Goal: Transaction & Acquisition: Purchase product/service

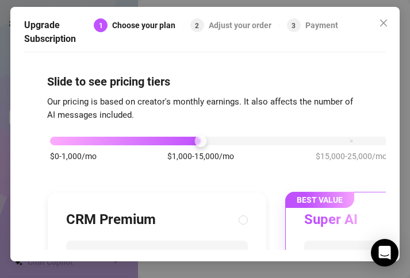
click at [134, 29] on div "Choose your plan" at bounding box center [147, 25] width 70 height 14
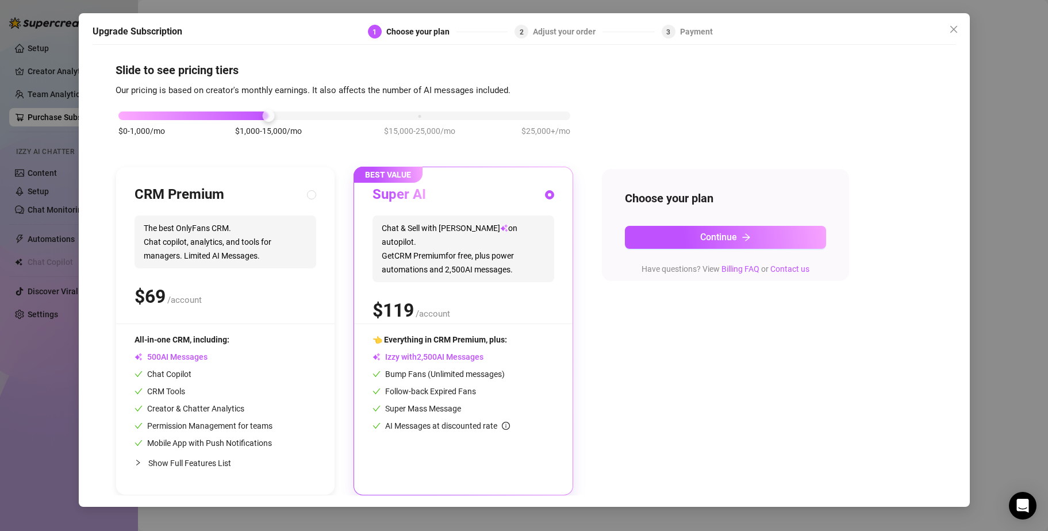
scroll to position [5, 0]
click at [409, 278] on span "/account" at bounding box center [433, 314] width 34 height 10
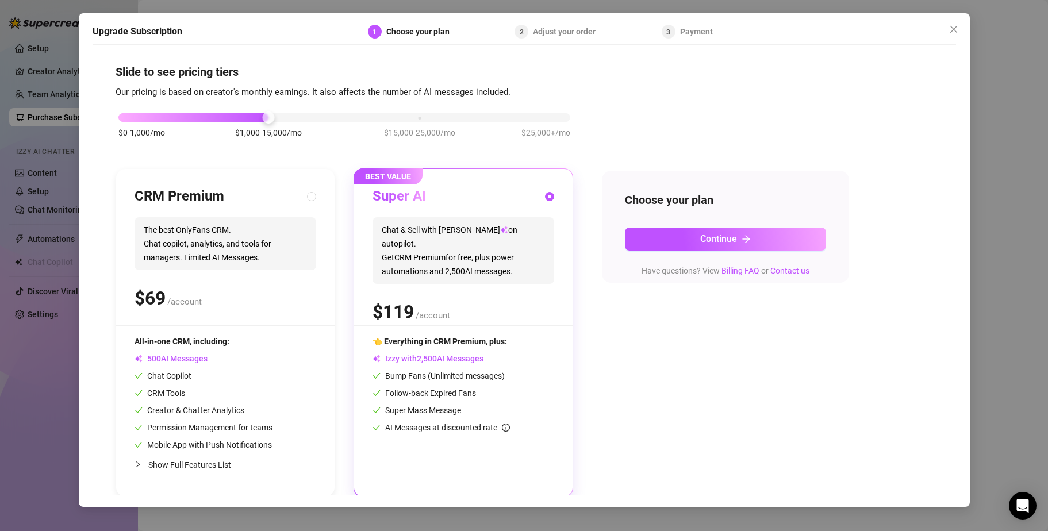
scroll to position [0, 0]
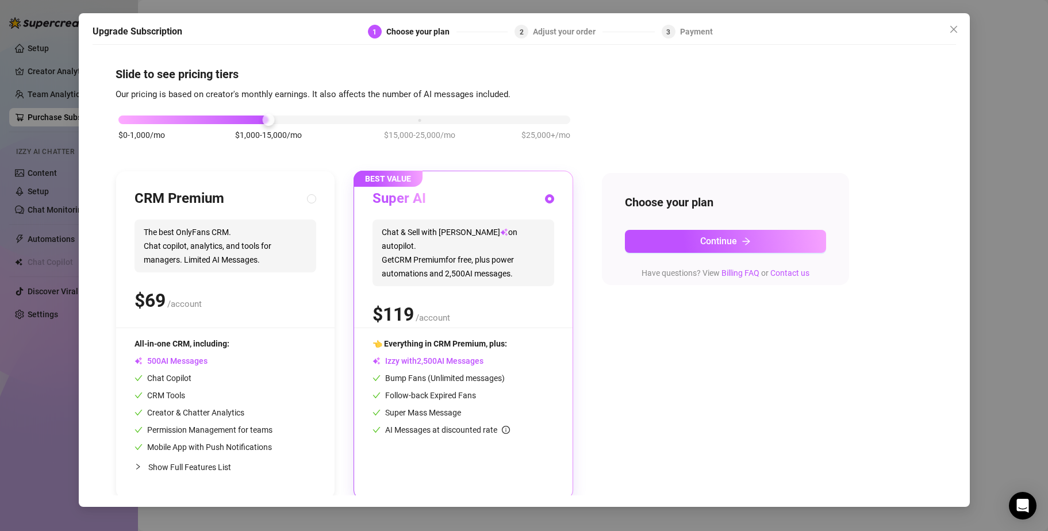
click at [207, 278] on div "CRM Premium The best OnlyFans CRM. Chat copilot, analytics, and tools for manag…" at bounding box center [225, 259] width 182 height 138
radio input "true"
radio input "false"
click at [409, 278] on div "Super AI Chat & Sell with Izzy on autopilot. Get CRM Premium for free, plus pow…" at bounding box center [463, 259] width 182 height 138
radio input "false"
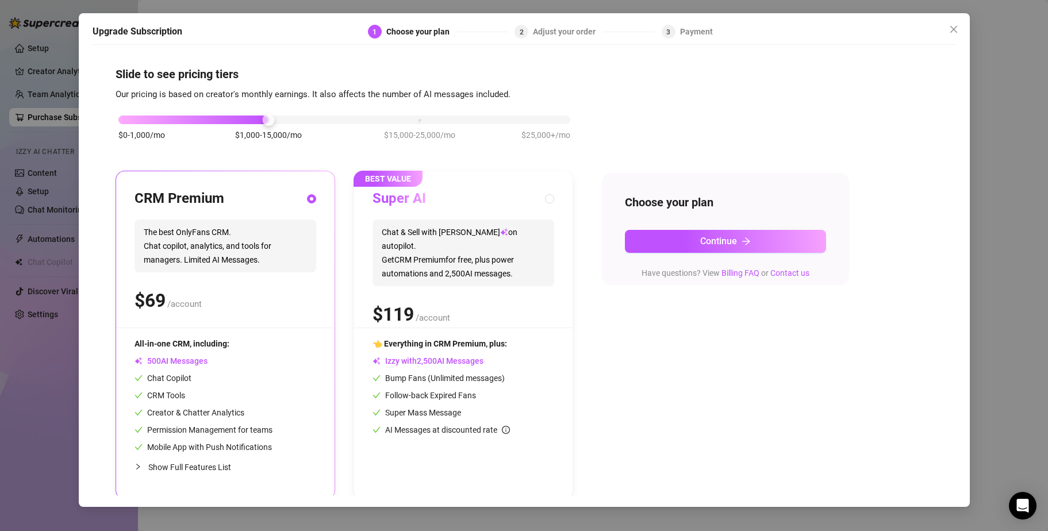
radio input "true"
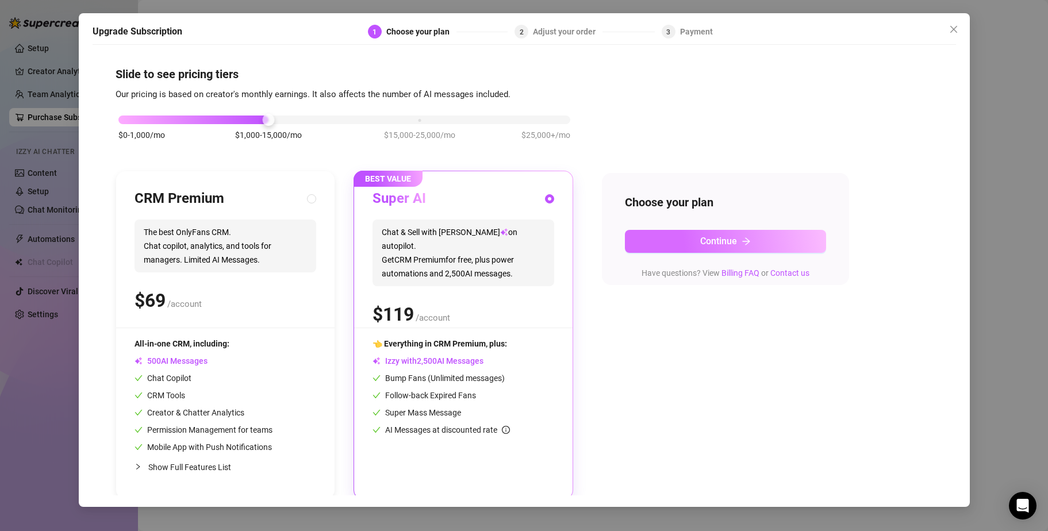
click at [409, 243] on span "Continue" at bounding box center [718, 241] width 37 height 11
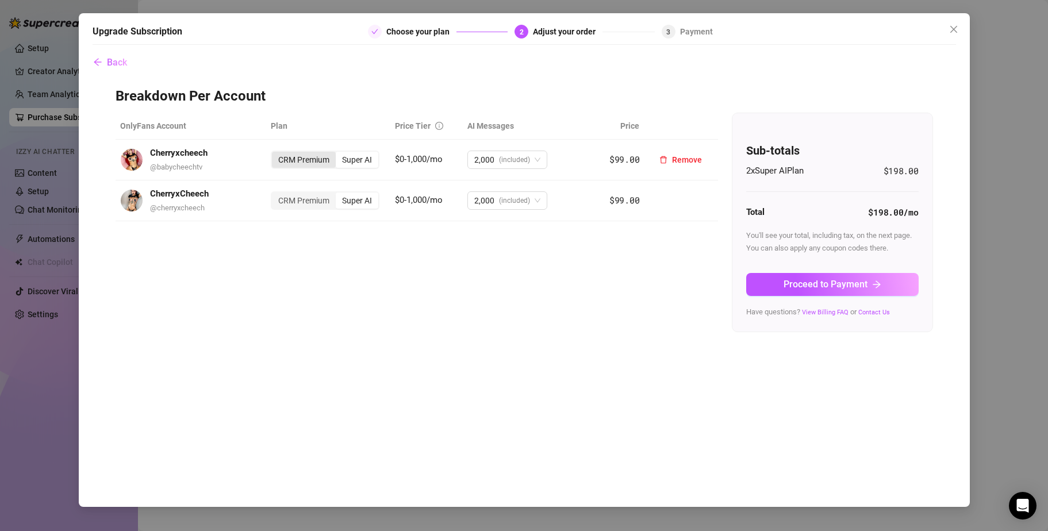
click at [301, 159] on div "CRM Premium" at bounding box center [304, 160] width 64 height 16
click at [275, 153] on input "CRM Premium" at bounding box center [275, 153] width 0 height 0
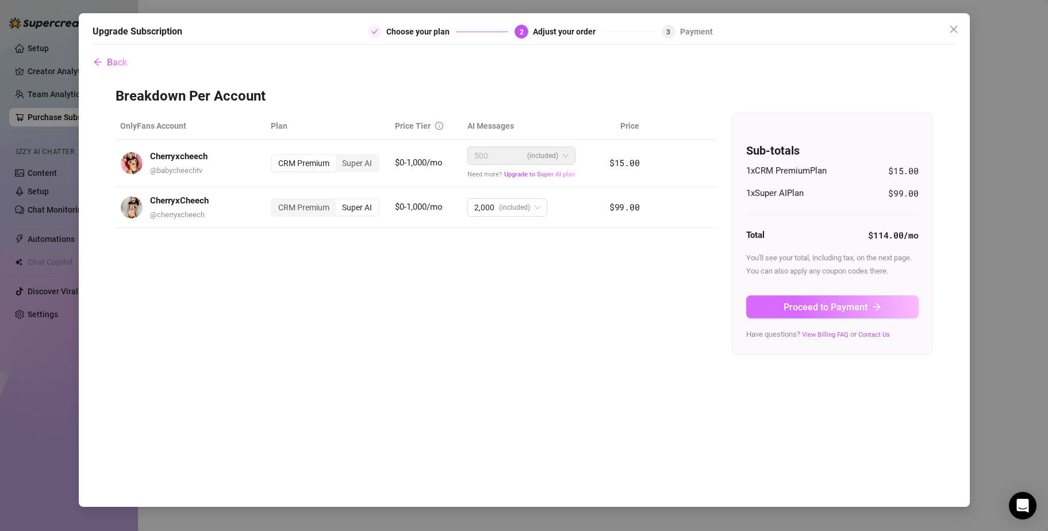
click at [409, 278] on icon "arrow-right" at bounding box center [876, 306] width 9 height 9
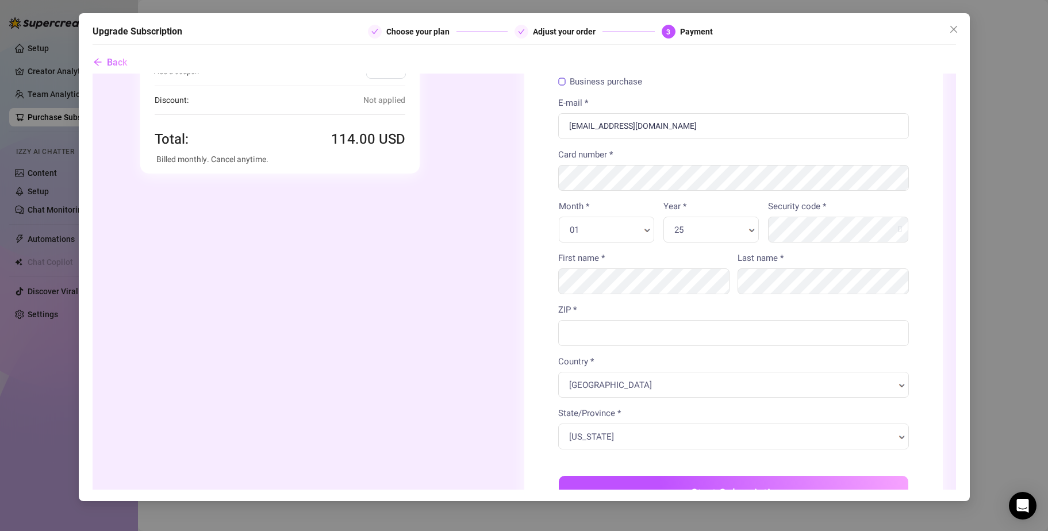
scroll to position [298, 0]
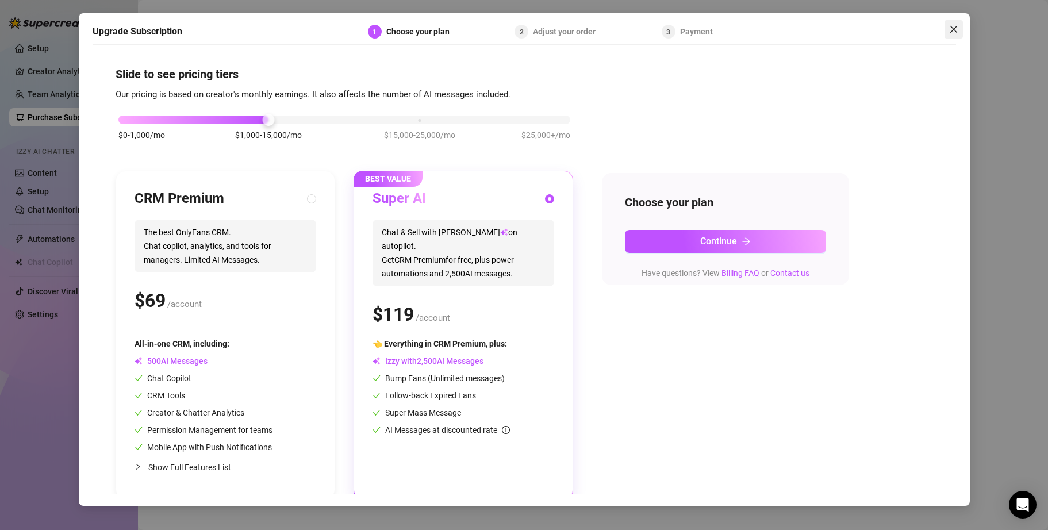
click at [409, 22] on button "Close" at bounding box center [953, 29] width 18 height 18
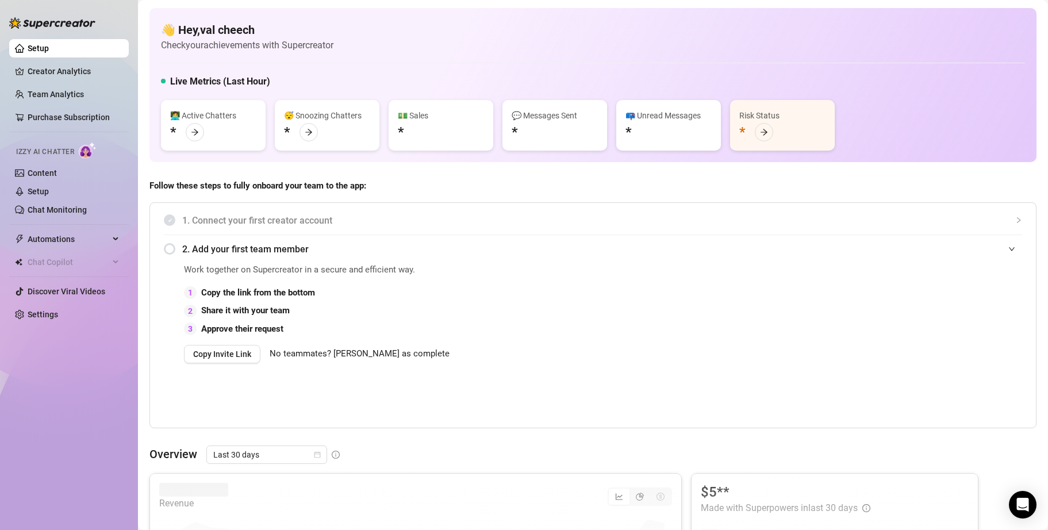
click at [398, 278] on div "2 Share it with your team" at bounding box center [473, 311] width 579 height 14
